Goal: Navigation & Orientation: Find specific page/section

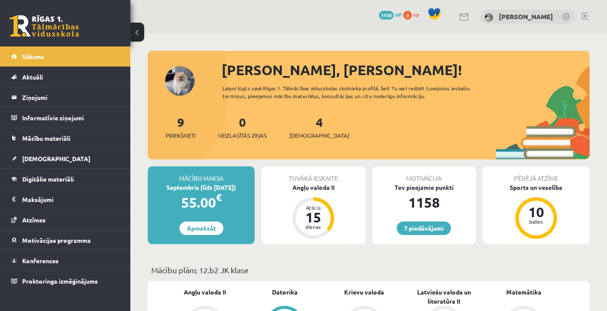
click at [585, 16] on link at bounding box center [585, 16] width 7 height 7
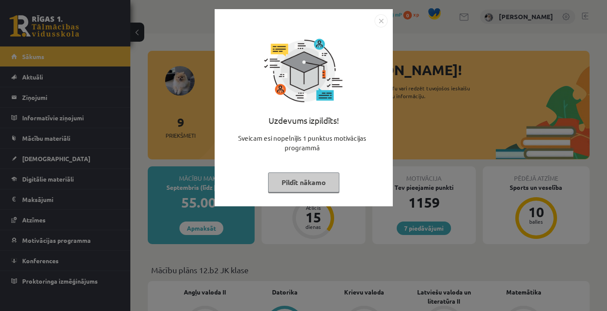
click at [304, 185] on button "Pildīt nākamo" at bounding box center [303, 183] width 71 height 20
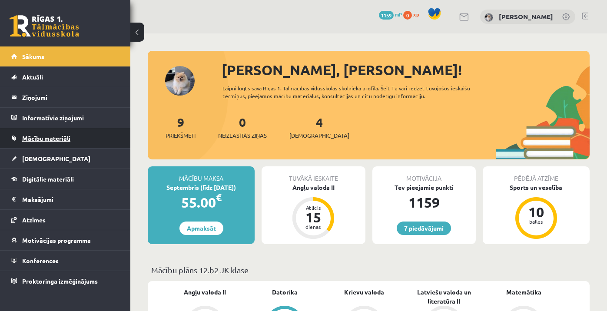
click at [67, 140] on span "Mācību materiāli" at bounding box center [46, 138] width 48 height 8
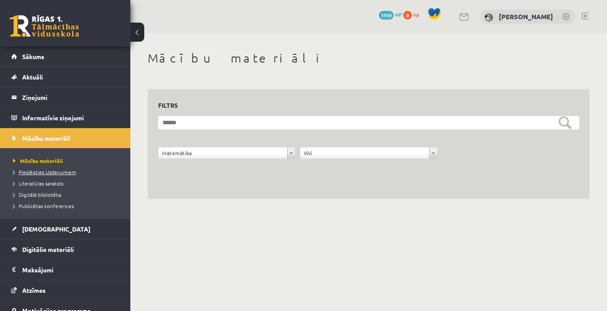
click at [55, 171] on span "Pieslēgties Uzdevumiem" at bounding box center [44, 172] width 63 height 7
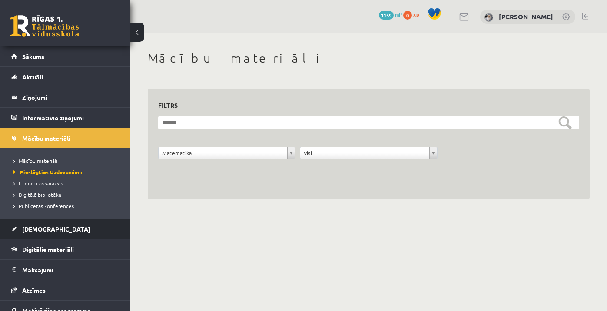
click at [27, 233] on link "[DEMOGRAPHIC_DATA]" at bounding box center [65, 229] width 108 height 20
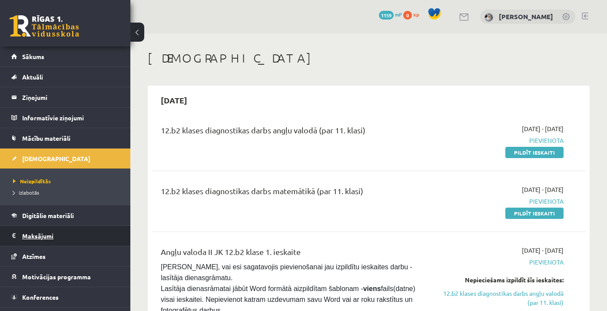
click at [49, 235] on legend "Maksājumi 0" at bounding box center [70, 236] width 97 height 20
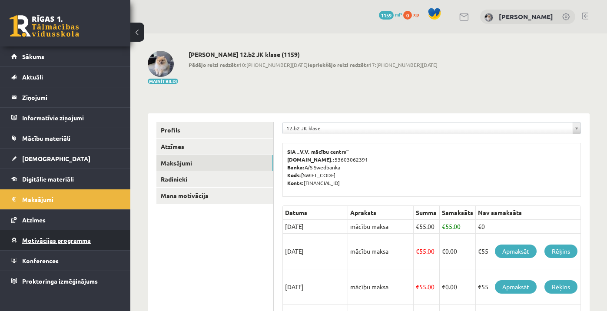
click at [48, 237] on span "Motivācijas programma" at bounding box center [56, 240] width 69 height 8
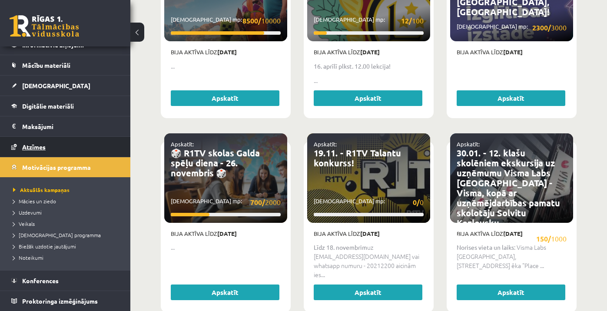
scroll to position [482, 0]
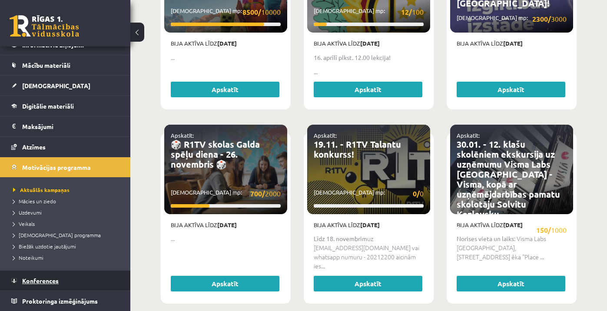
click at [37, 282] on span "Konferences" at bounding box center [40, 281] width 37 height 8
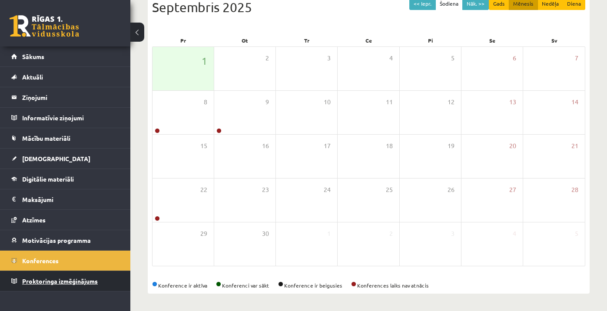
click at [55, 279] on span "Proktoringa izmēģinājums" at bounding box center [60, 281] width 76 height 8
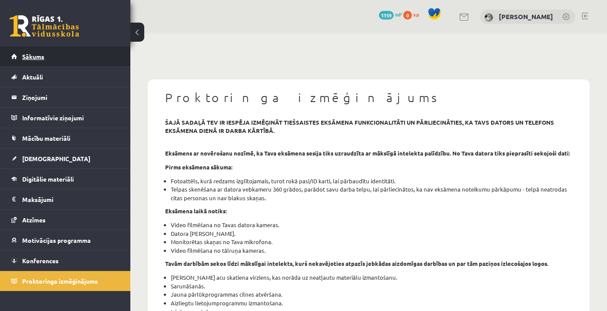
click at [47, 60] on link "Sākums" at bounding box center [65, 57] width 108 height 20
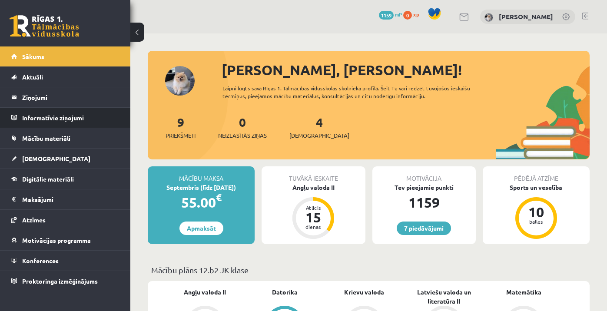
click at [45, 121] on legend "Informatīvie ziņojumi 0" at bounding box center [70, 118] width 97 height 20
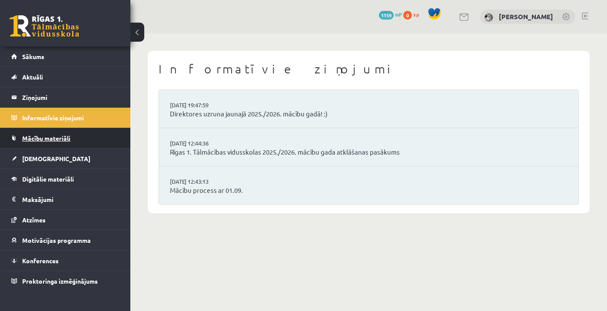
click at [86, 140] on link "Mācību materiāli" at bounding box center [65, 138] width 108 height 20
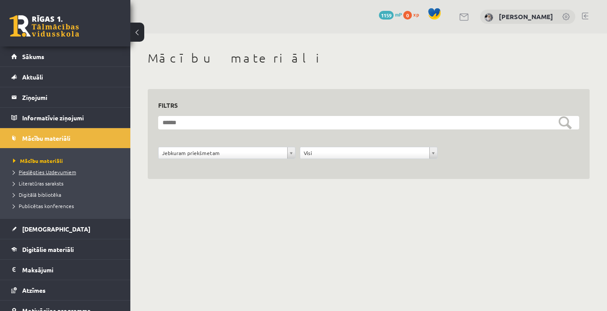
click at [52, 171] on span "Pieslēgties Uzdevumiem" at bounding box center [44, 172] width 63 height 7
click at [33, 194] on span "Digitālā bibliotēka" at bounding box center [37, 194] width 48 height 7
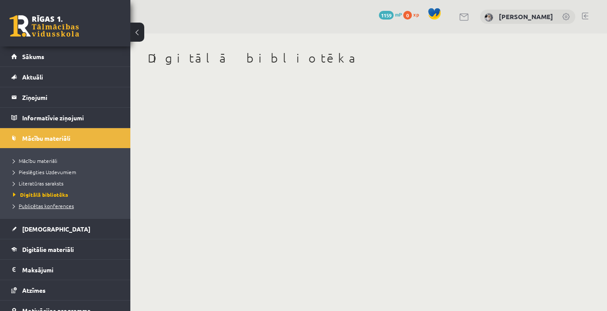
click at [34, 206] on span "Publicētas konferences" at bounding box center [43, 206] width 61 height 7
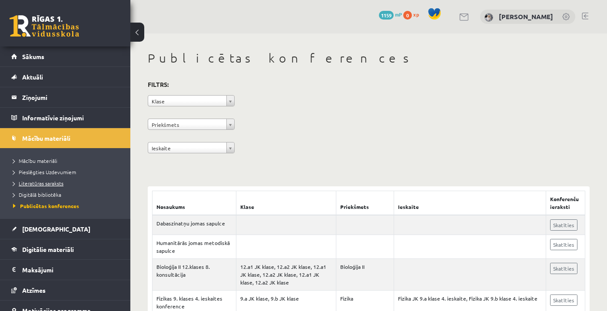
click at [31, 184] on span "Literatūras saraksts" at bounding box center [38, 183] width 50 height 7
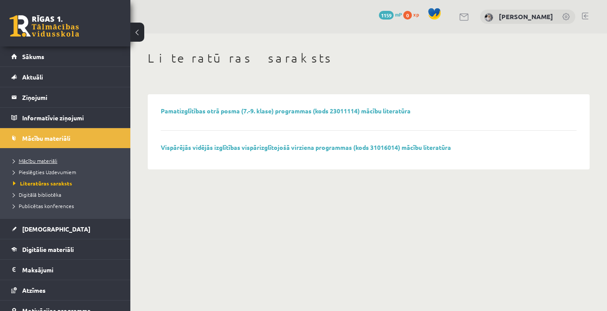
click at [27, 160] on span "Mācību materiāli" at bounding box center [35, 160] width 44 height 7
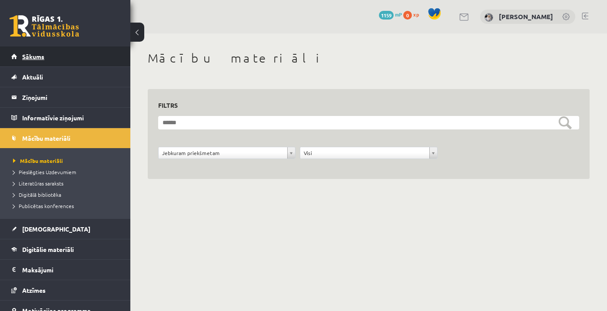
click at [61, 53] on link "Sākums" at bounding box center [65, 57] width 108 height 20
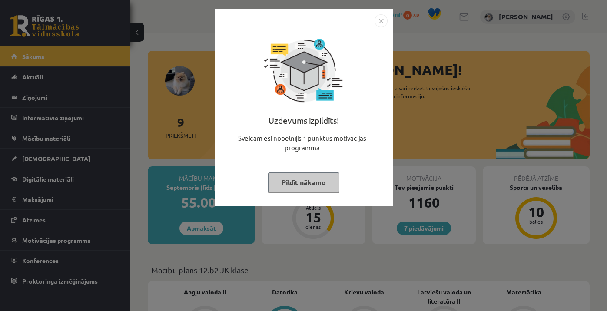
click at [312, 192] on div "Uzdevums izpildīts! Sveicam esi nopelnījis 1 punktus motivācijas programmā Pild…" at bounding box center [304, 114] width 168 height 174
click at [305, 183] on button "Pildīt nākamo" at bounding box center [303, 183] width 71 height 20
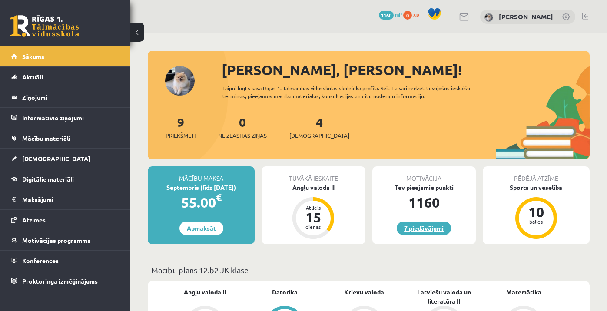
click at [419, 223] on link "7 piedāvājumi" at bounding box center [424, 228] width 54 height 13
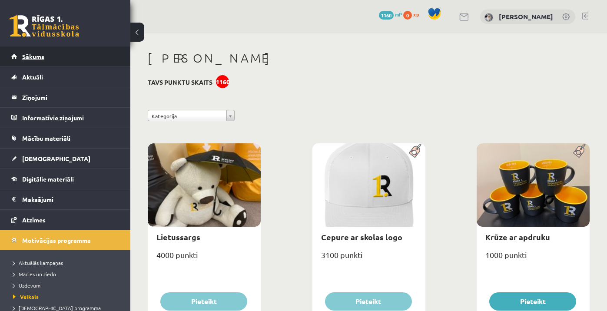
click at [57, 56] on link "Sākums" at bounding box center [65, 57] width 108 height 20
